Goal: Transaction & Acquisition: Register for event/course

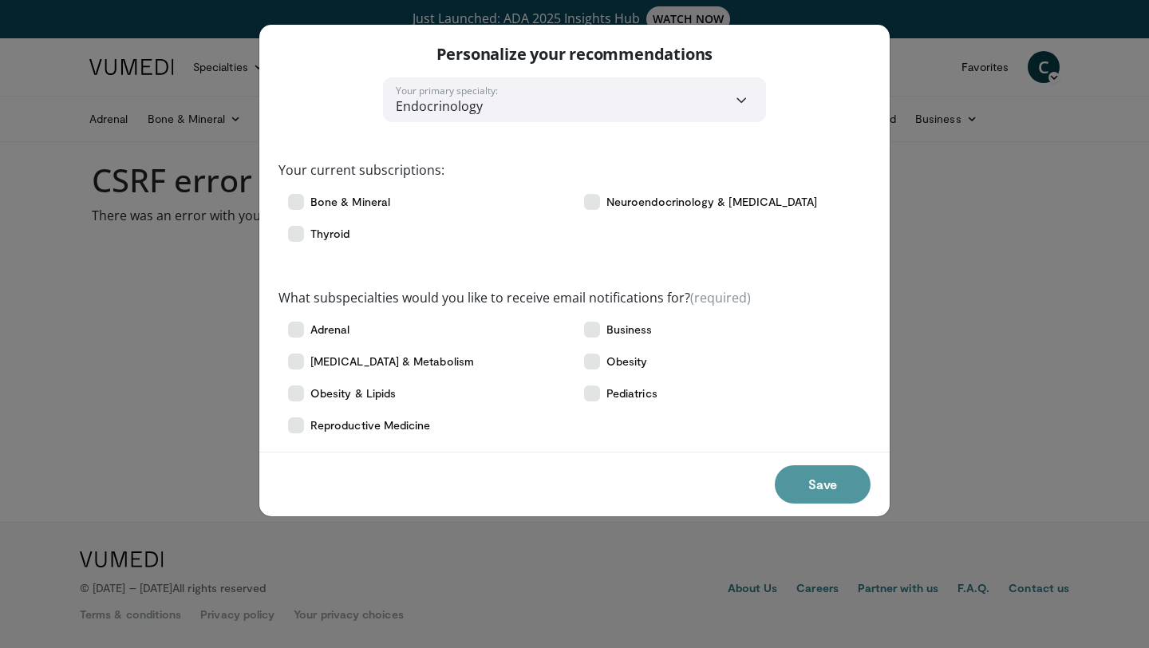
click at [835, 486] on button "Save" at bounding box center [823, 484] width 96 height 38
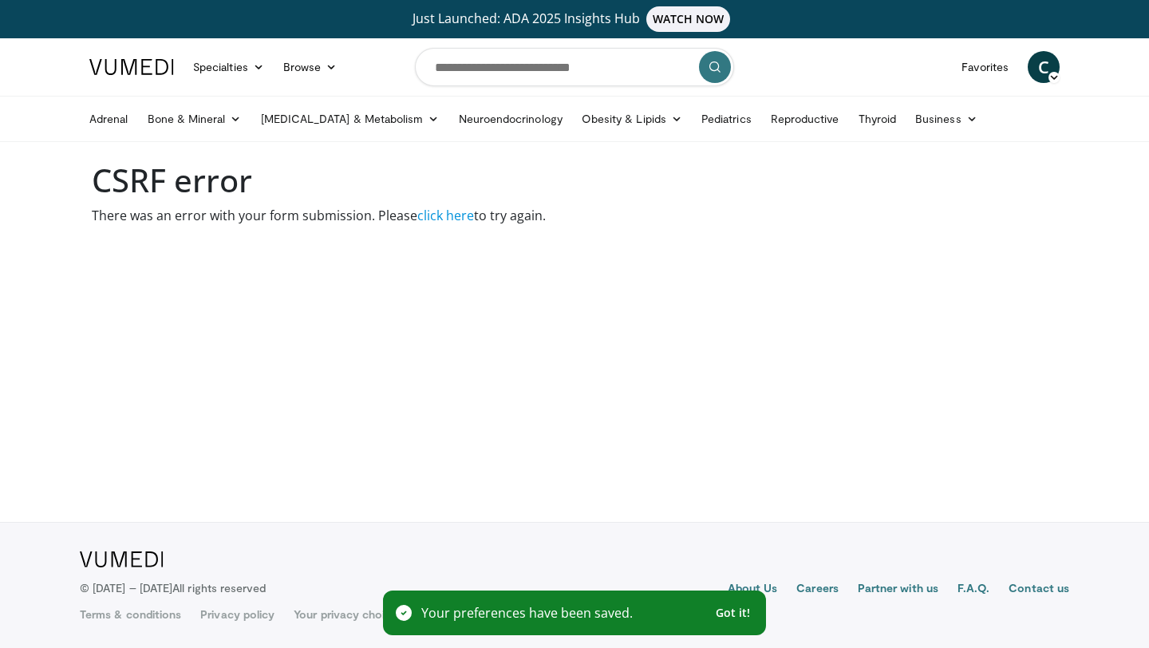
click at [731, 614] on span "Got it!" at bounding box center [733, 613] width 35 height 14
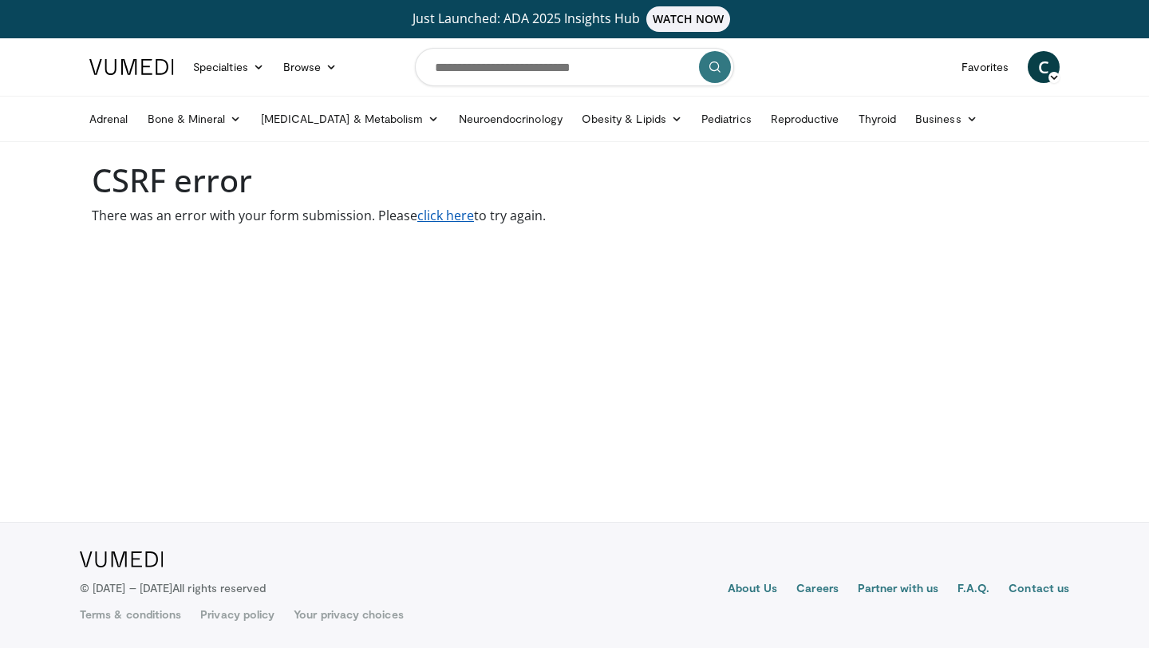
click at [456, 215] on link "click here" at bounding box center [445, 216] width 57 height 18
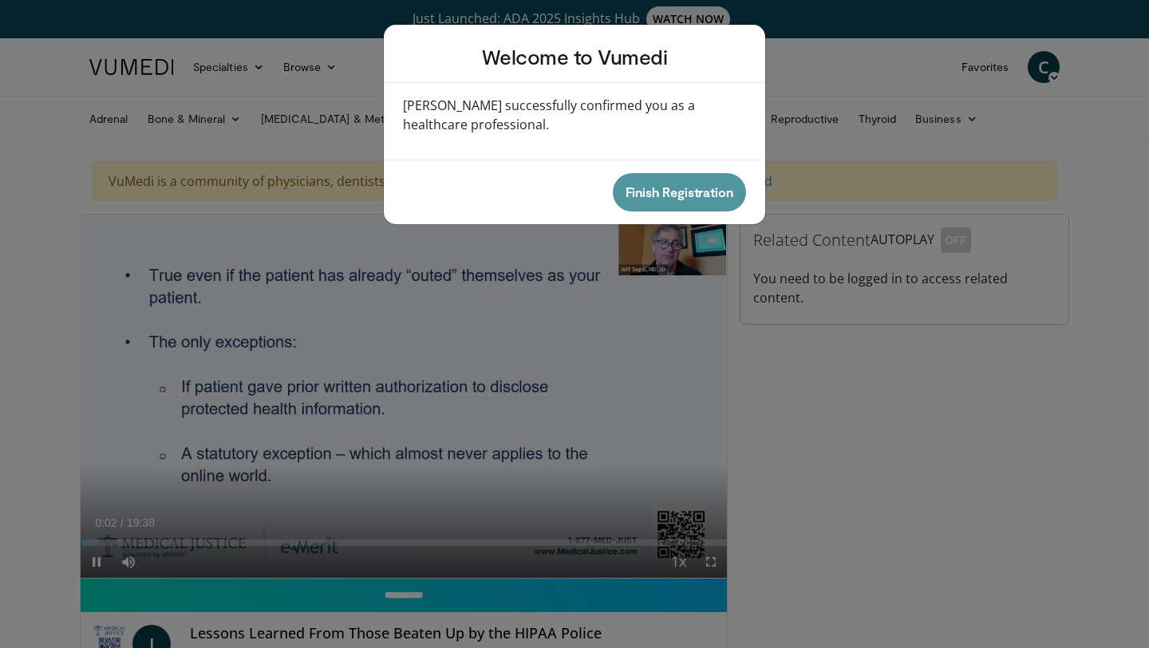
click at [662, 191] on button "Finish Registration" at bounding box center [679, 192] width 133 height 38
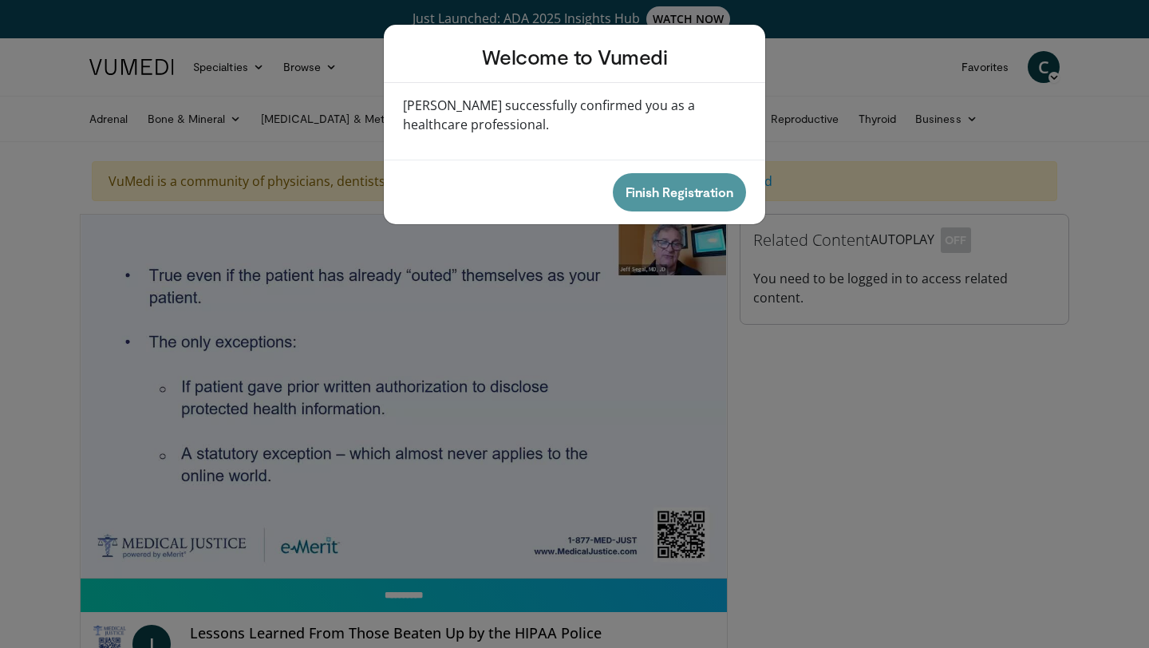
click at [692, 194] on button "Finish Registration" at bounding box center [679, 192] width 133 height 38
